Goal: Task Accomplishment & Management: Complete application form

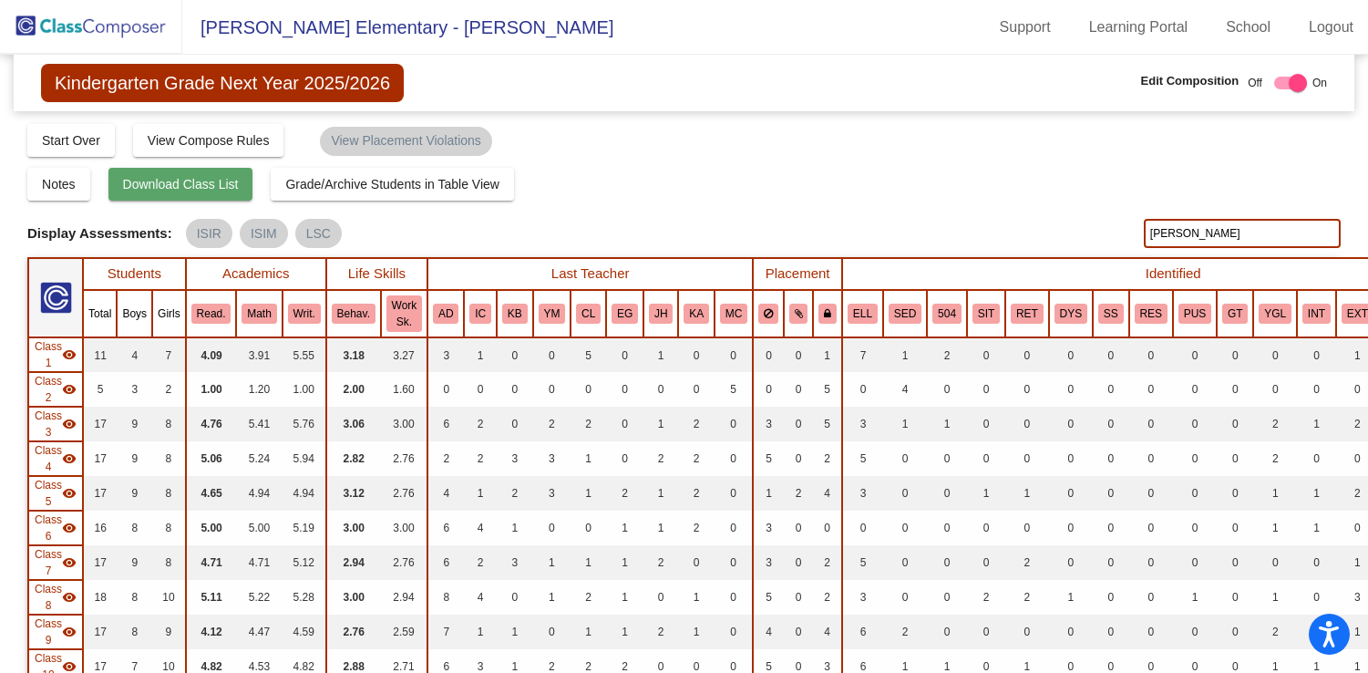
click at [181, 191] on span "Download Class List" at bounding box center [181, 184] width 116 height 15
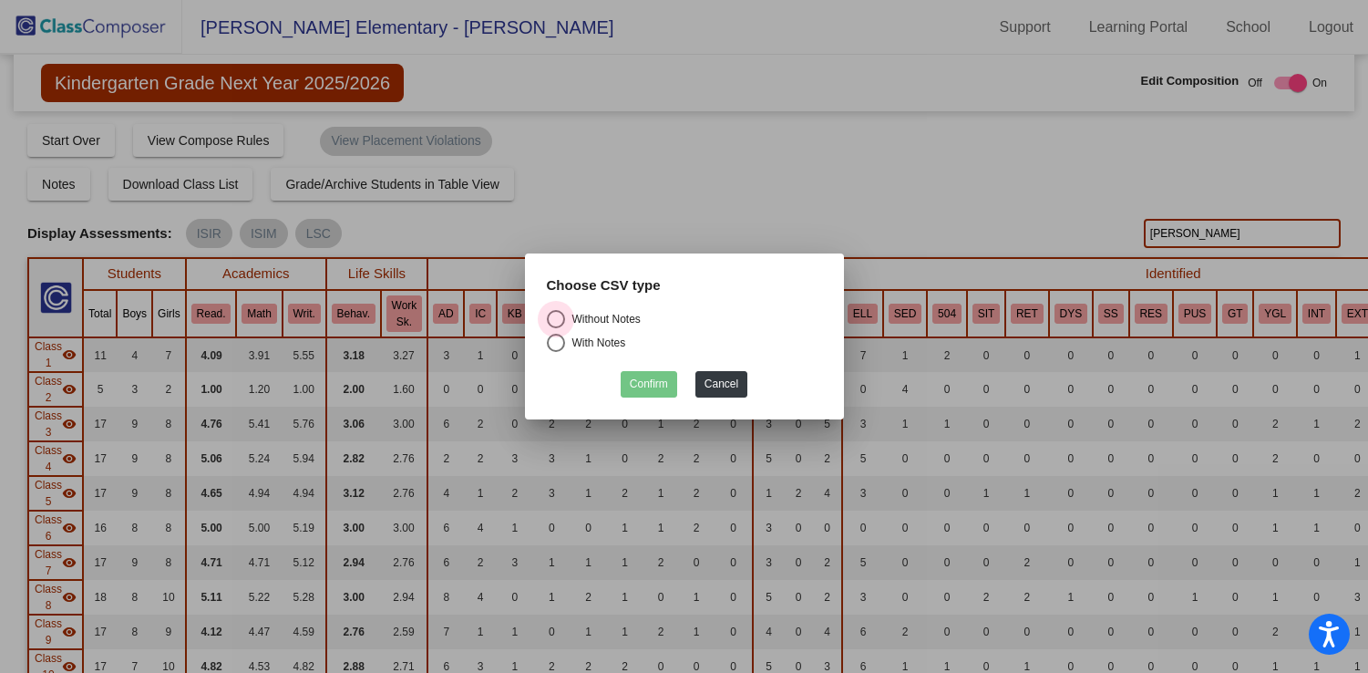
click at [559, 321] on div "Select an option" at bounding box center [556, 319] width 18 height 18
click at [556, 328] on input "Without Notes" at bounding box center [555, 328] width 1 height 1
radio input "true"
click at [655, 379] on button "Confirm" at bounding box center [649, 384] width 57 height 26
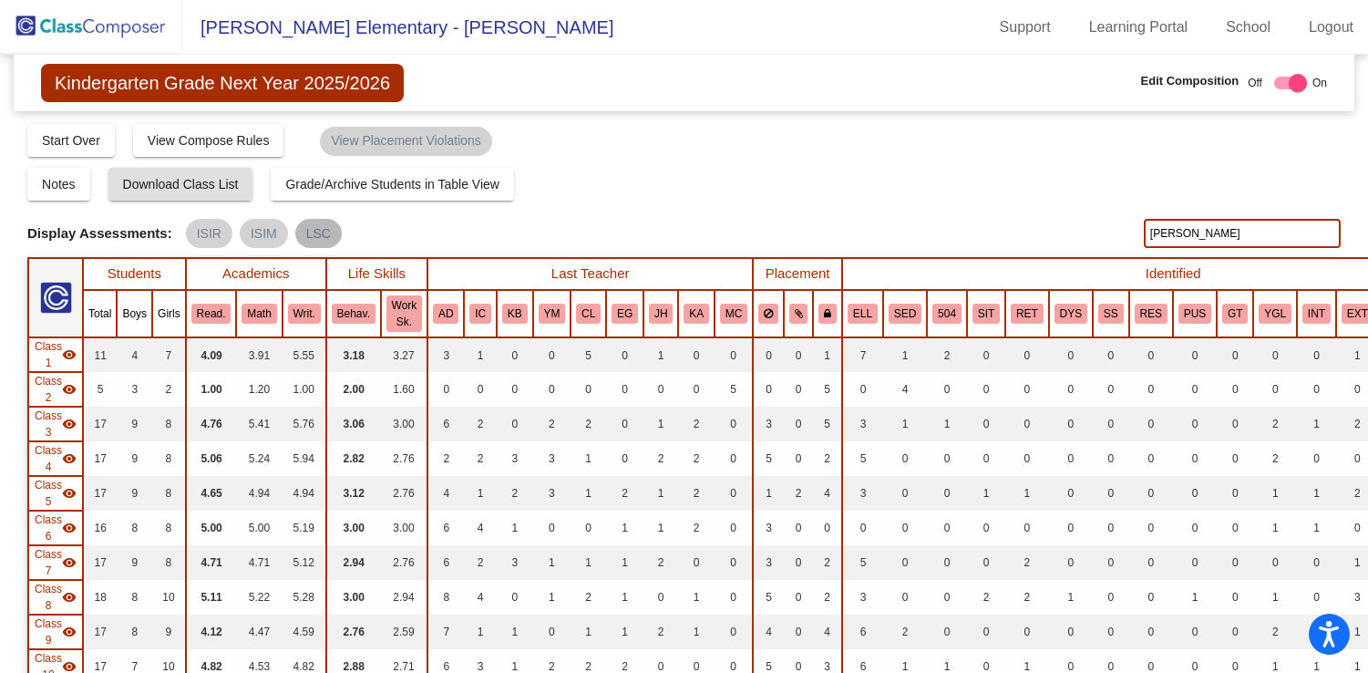
scroll to position [18, 0]
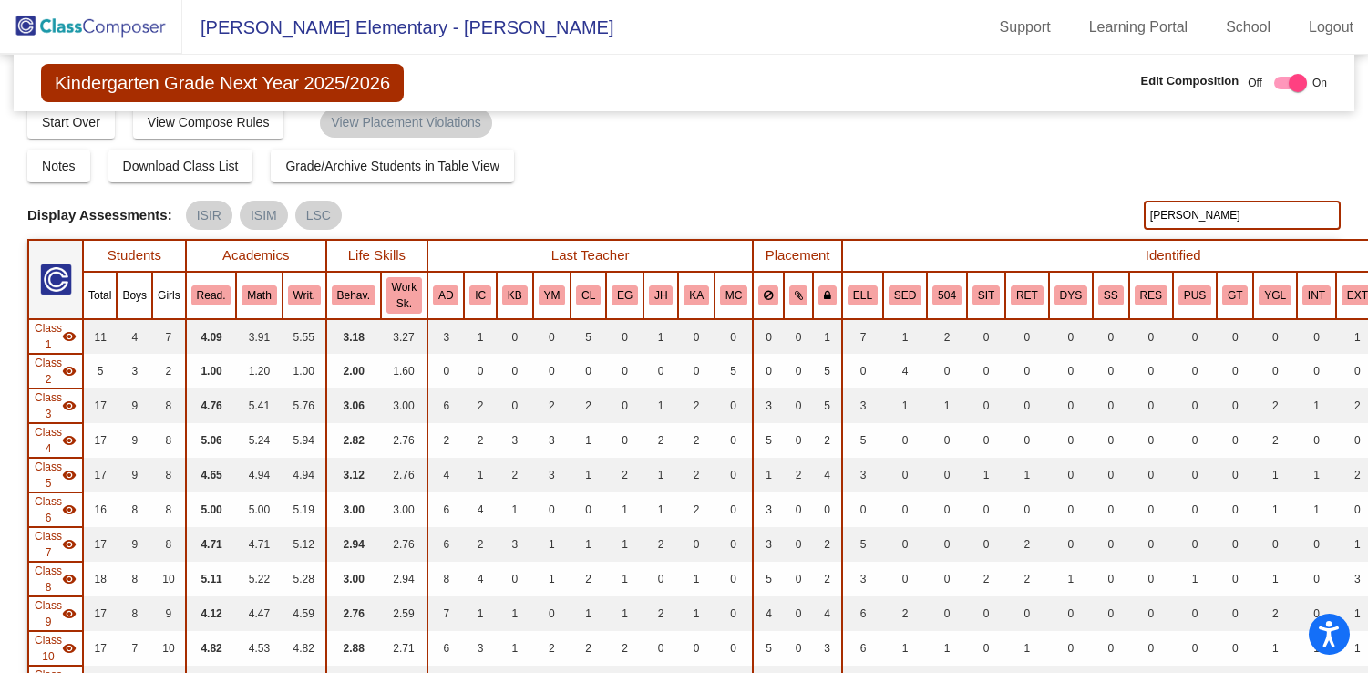
click at [95, 21] on img at bounding box center [91, 27] width 182 height 54
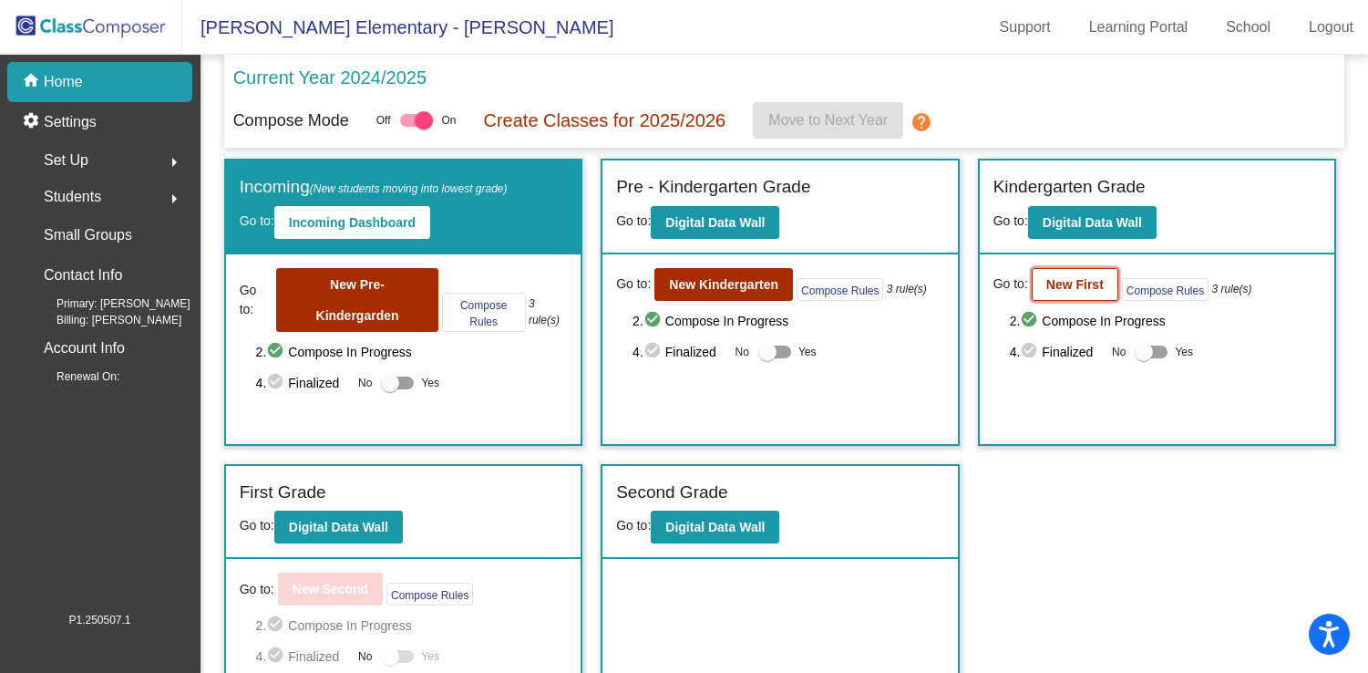
click at [1058, 291] on b "New First" at bounding box center [1075, 284] width 57 height 15
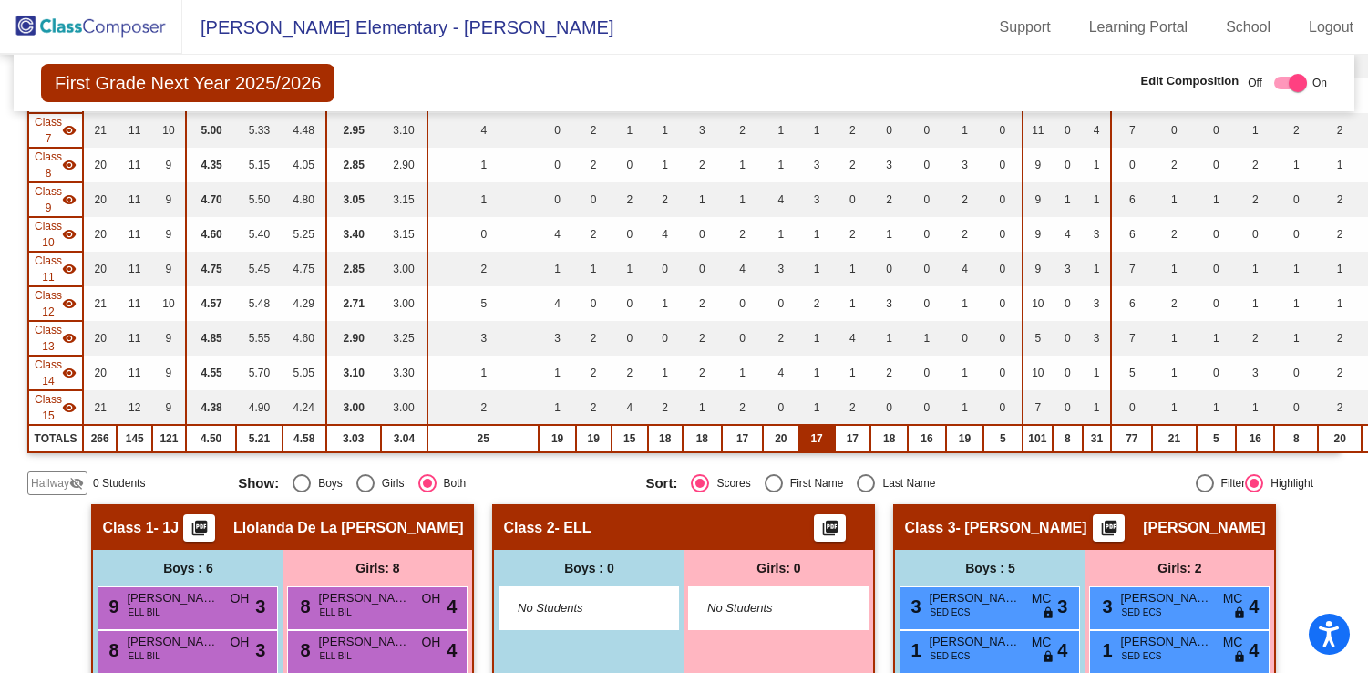
scroll to position [438, 0]
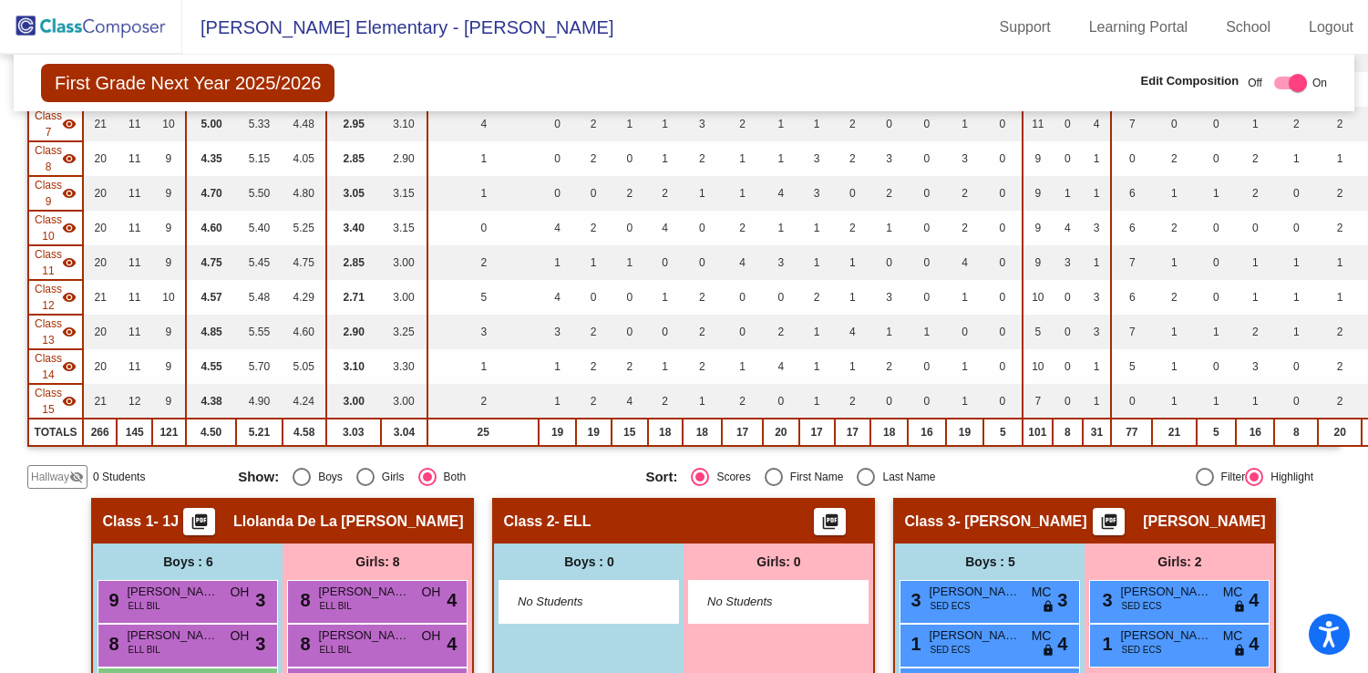
click at [85, 472] on div "Hallway visibility_off" at bounding box center [57, 477] width 60 height 24
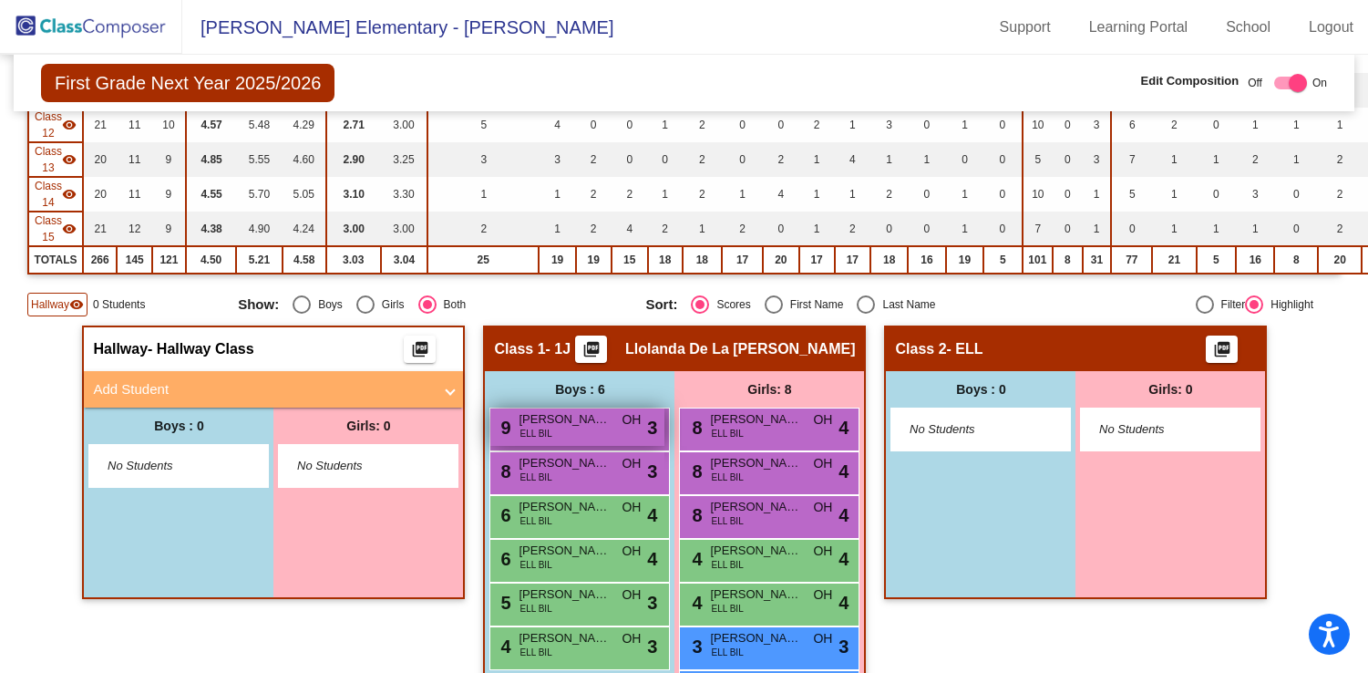
scroll to position [617, 0]
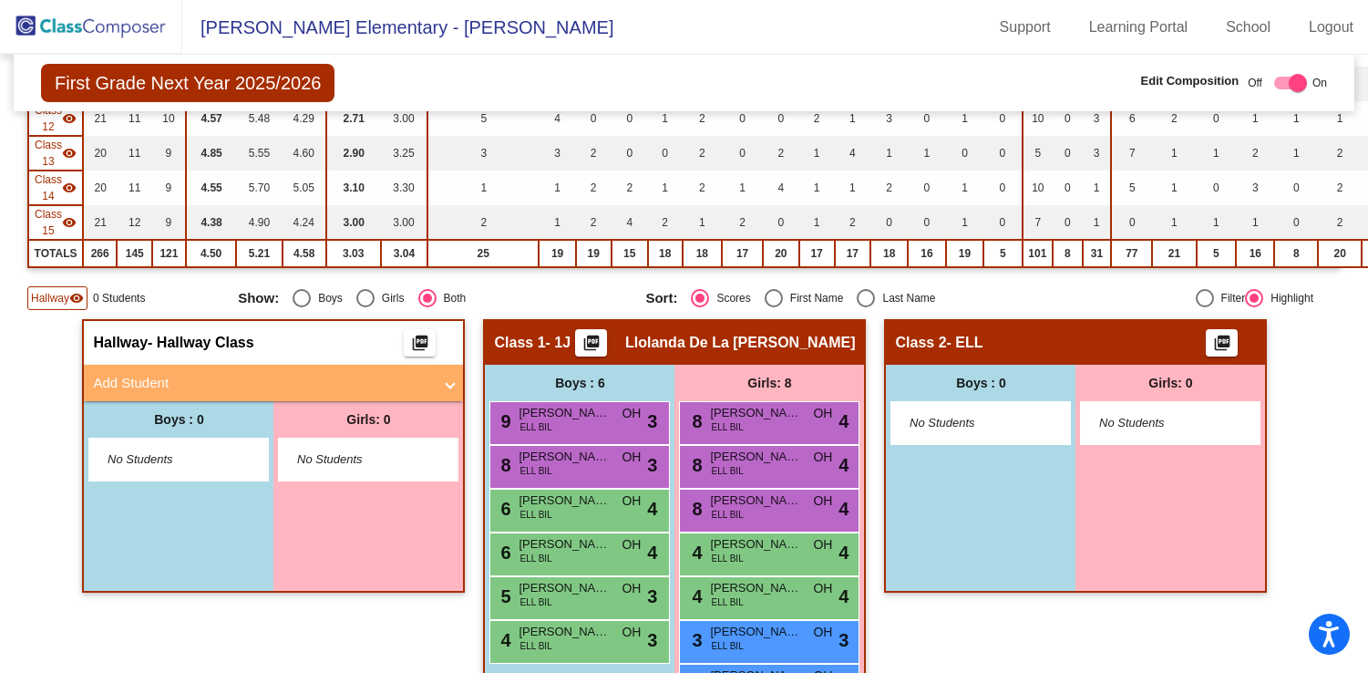
click at [437, 380] on span "Add Student" at bounding box center [270, 383] width 354 height 21
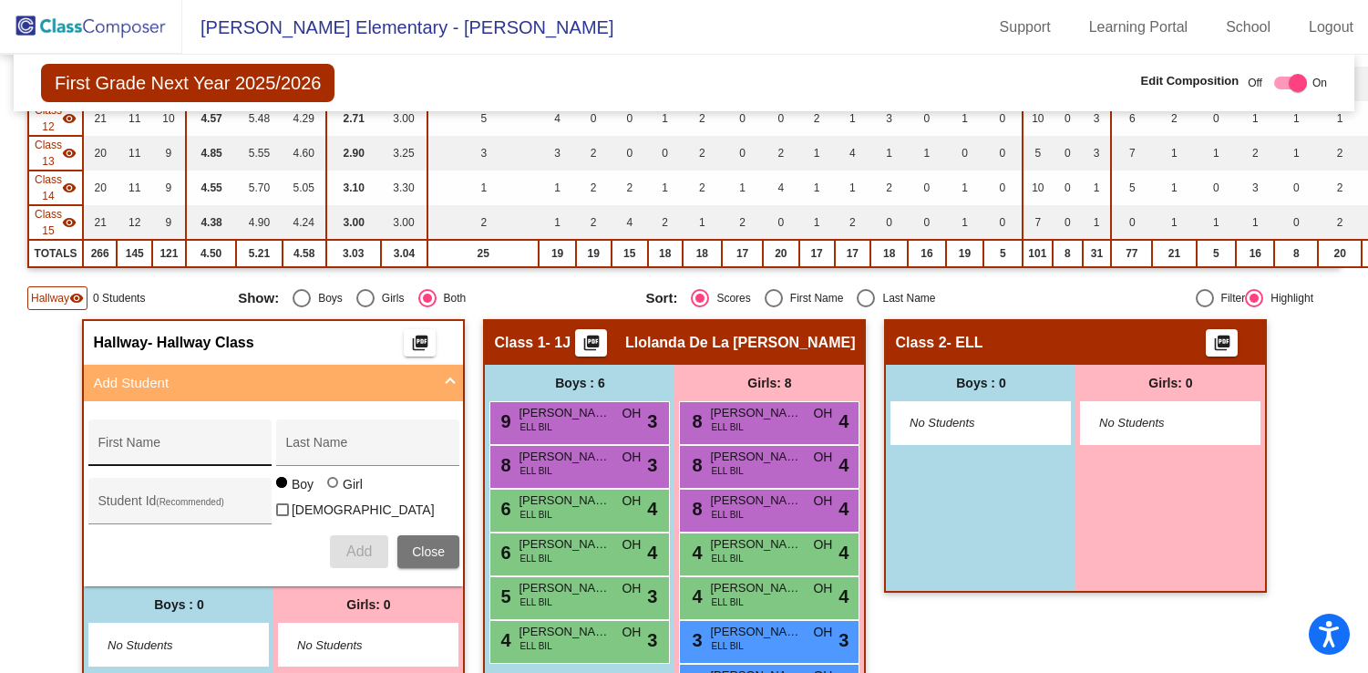
click at [175, 457] on input "First Name" at bounding box center [180, 449] width 164 height 15
type input "[PERSON_NAME]"
type input "Wolf"
click at [346, 550] on span "Add" at bounding box center [359, 550] width 26 height 15
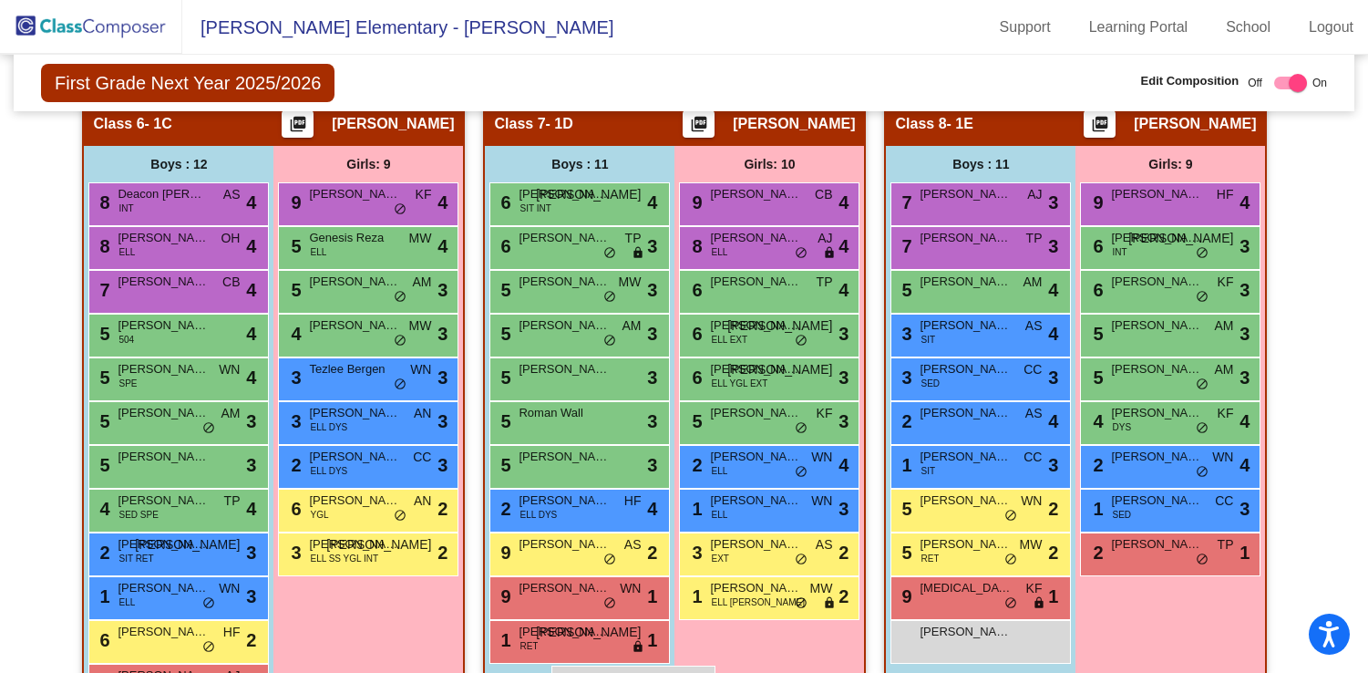
scroll to position [1963, 0]
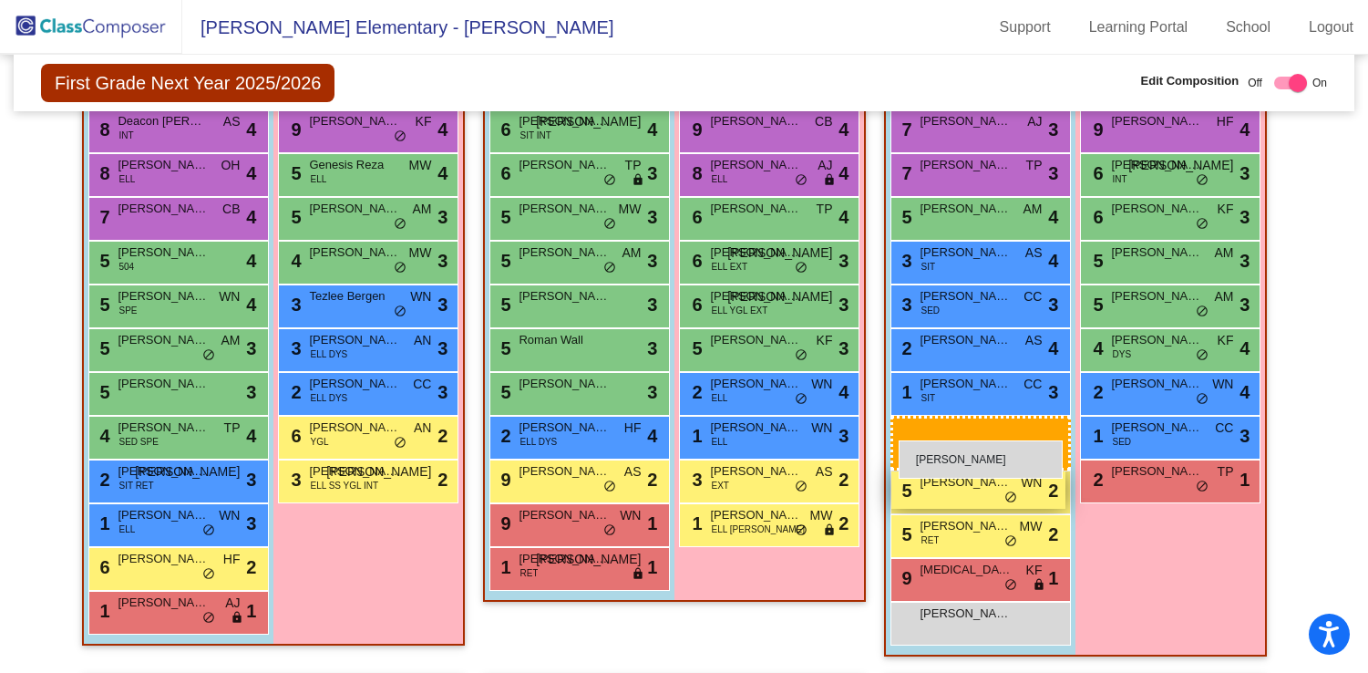
drag, startPoint x: 180, startPoint y: 227, endPoint x: 898, endPoint y: 440, distance: 749.4
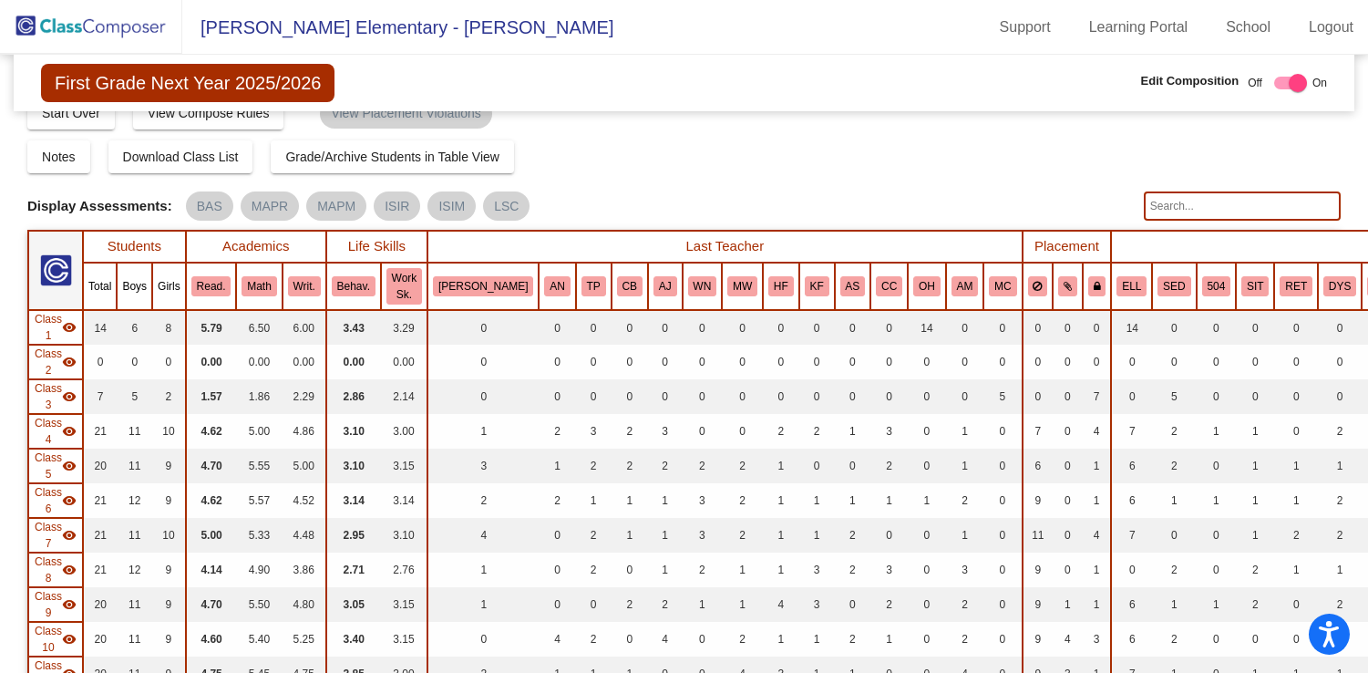
scroll to position [0, 0]
